Goal: Transaction & Acquisition: Purchase product/service

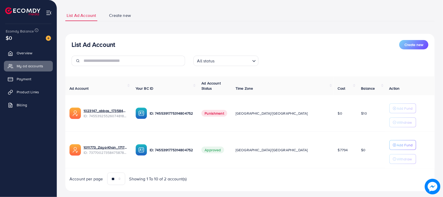
scroll to position [38, 0]
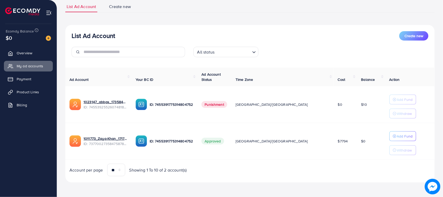
drag, startPoint x: 213, startPoint y: 105, endPoint x: 144, endPoint y: 100, distance: 69.4
click at [144, 100] on tr "1023147_abbas_1735843853887 ID: 7455392552607481857 ID: 7455391775314804752 Pun…" at bounding box center [249, 104] width 369 height 37
click at [73, 81] on span "Ad Account" at bounding box center [78, 79] width 19 height 5
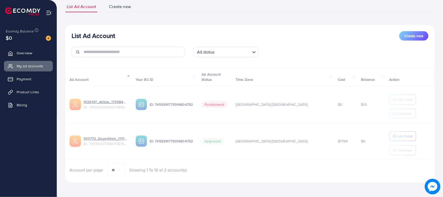
click at [70, 77] on span "Ad Account" at bounding box center [78, 79] width 19 height 5
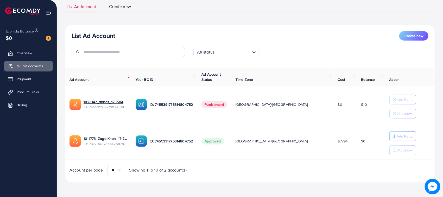
drag, startPoint x: 68, startPoint y: 68, endPoint x: 364, endPoint y: 143, distance: 305.5
click at [364, 143] on div "Ad Account Your BC ID Ad Account Status Time Zone Cost Balance Action 1023147_a…" at bounding box center [249, 122] width 369 height 109
click at [334, 155] on td "$7794" at bounding box center [345, 141] width 23 height 37
click at [46, 40] on img at bounding box center [48, 38] width 5 height 5
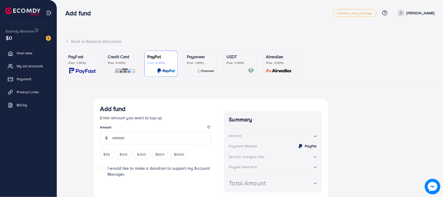
click at [100, 63] on ul "PayFast (Fee: 3.60%) Credit Card (Fee: 4.00%) PayPal (Fee: 4.50%) Payoneer (Fee…" at bounding box center [249, 67] width 369 height 33
click at [113, 68] on div at bounding box center [122, 71] width 28 height 6
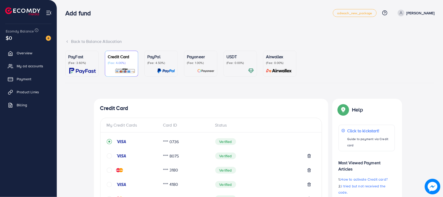
scroll to position [163, 0]
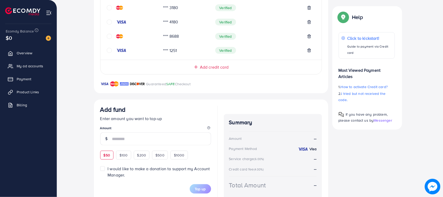
click at [112, 153] on div "$50" at bounding box center [106, 155] width 13 height 9
type input "**"
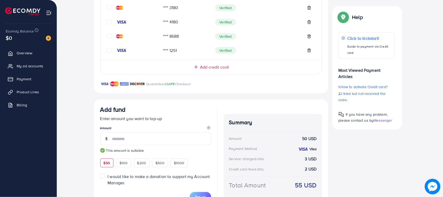
scroll to position [188, 0]
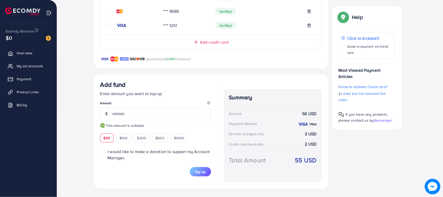
click at [201, 174] on span "Top up" at bounding box center [200, 171] width 11 height 5
drag, startPoint x: 97, startPoint y: 84, endPoint x: 323, endPoint y: 176, distance: 244.5
click at [324, 182] on div "Add fund Enter amount you want to top-up Amount ** This amount is suitable $50 …" at bounding box center [211, 132] width 234 height 114
click at [317, 165] on div "Summary Amount 50 USD Payment Method Visa Service charge (6.00%) 3 USD Credit c…" at bounding box center [273, 135] width 98 height 93
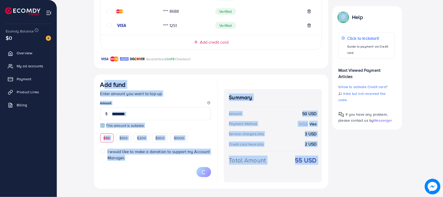
drag, startPoint x: 318, startPoint y: 164, endPoint x: 100, endPoint y: 84, distance: 232.5
click at [96, 87] on div "Add fund Enter amount you want to top-up Amount ** This amount is suitable $50 …" at bounding box center [211, 132] width 234 height 114
click at [100, 84] on h3 "Add fund" at bounding box center [113, 85] width 26 height 8
drag, startPoint x: 100, startPoint y: 84, endPoint x: 316, endPoint y: 164, distance: 231.2
click at [316, 164] on div "Add fund Enter amount you want to top-up Amount ** This amount is suitable $50 …" at bounding box center [211, 132] width 222 height 102
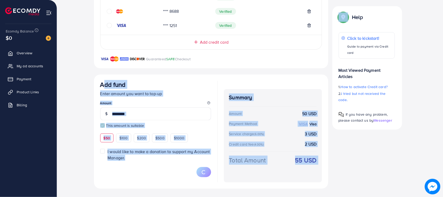
click at [316, 164] on strong "55 USD" at bounding box center [306, 160] width 22 height 9
drag, startPoint x: 316, startPoint y: 164, endPoint x: 103, endPoint y: 85, distance: 227.4
click at [104, 85] on div "Add fund Enter amount you want to top-up Amount ** This amount is suitable $50 …" at bounding box center [211, 132] width 222 height 102
click at [100, 85] on h3 "Add fund" at bounding box center [113, 85] width 26 height 8
drag, startPoint x: 100, startPoint y: 85, endPoint x: 325, endPoint y: 166, distance: 238.3
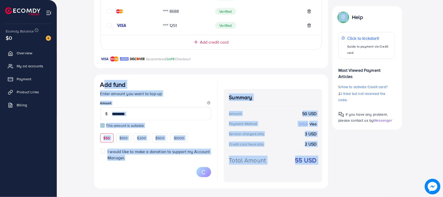
click at [325, 166] on div "Add fund Enter amount you want to top-up Amount ** This amount is suitable $50 …" at bounding box center [211, 132] width 234 height 114
drag, startPoint x: 279, startPoint y: 151, endPoint x: 91, endPoint y: 84, distance: 199.9
click at [91, 84] on div "Top-up Success! Thanks you for your purchase. Please check your balance again. …" at bounding box center [249, 50] width 369 height 278
click at [0, 0] on iframe at bounding box center [0, 0] width 0 height 0
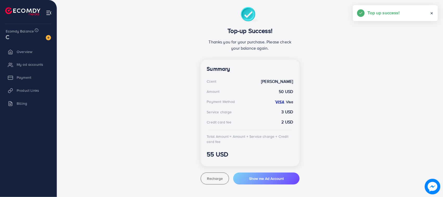
scroll to position [92, 0]
click at [20, 67] on span "My ad accounts" at bounding box center [31, 66] width 27 height 5
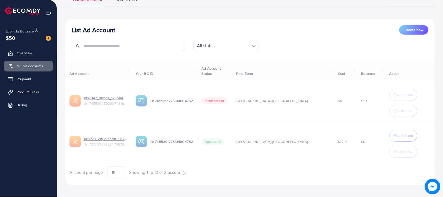
scroll to position [49, 0]
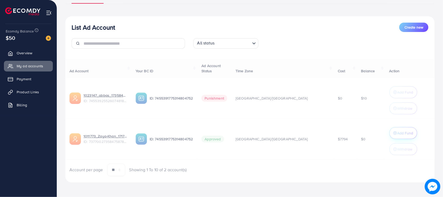
click at [384, 133] on div "Ad Account Your BC ID Ad Account Status Time Zone Cost Balance Action 1023147_a…" at bounding box center [249, 117] width 369 height 117
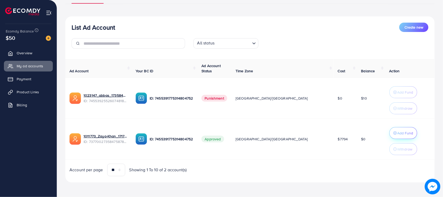
click at [393, 130] on div "Add Fund" at bounding box center [403, 133] width 20 height 6
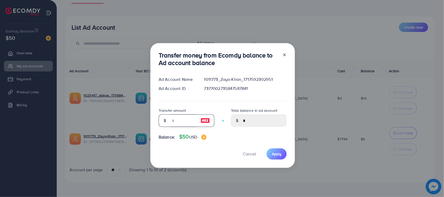
click at [182, 121] on input "number" at bounding box center [184, 121] width 26 height 12
type input "*"
type input "****"
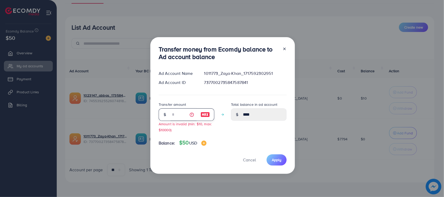
type input "**"
type input "*****"
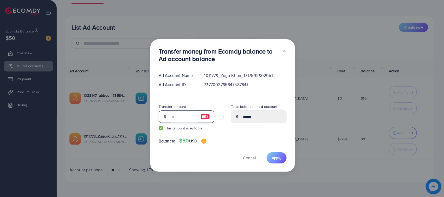
type input "**"
drag, startPoint x: 276, startPoint y: 165, endPoint x: 271, endPoint y: 161, distance: 6.3
click at [275, 165] on div "Transfer money from Ecomdy balance to Ad account balance Ad Account Name 101177…" at bounding box center [222, 105] width 145 height 133
click at [271, 161] on button "Apply" at bounding box center [277, 158] width 20 height 11
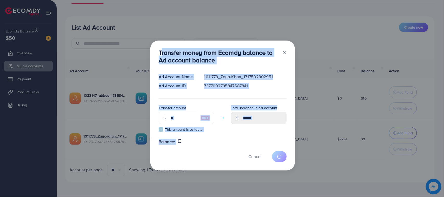
drag, startPoint x: 156, startPoint y: 49, endPoint x: 206, endPoint y: 150, distance: 112.6
click at [206, 150] on div "Transfer money from Ecomdy balance to Ad account balance Ad Account Name 101177…" at bounding box center [222, 106] width 145 height 130
click at [194, 147] on div "Transfer money from Ecomdy balance to Ad account balance Ad Account Name 101177…" at bounding box center [222, 106] width 145 height 130
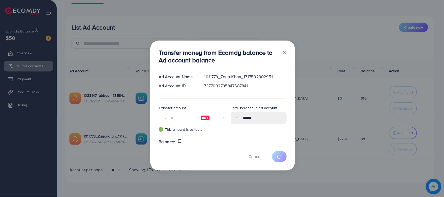
type input "*"
